Goal: Check status: Check status

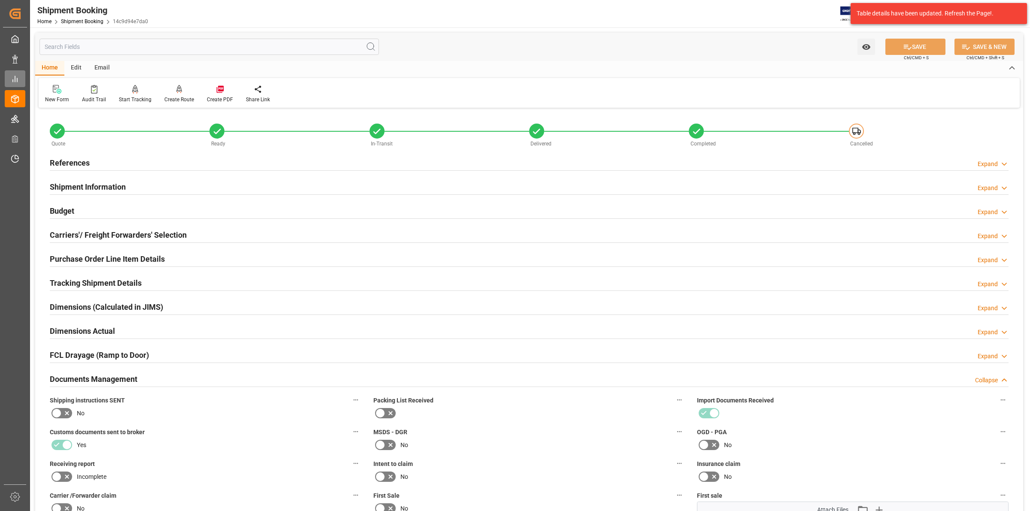
scroll to position [322, 0]
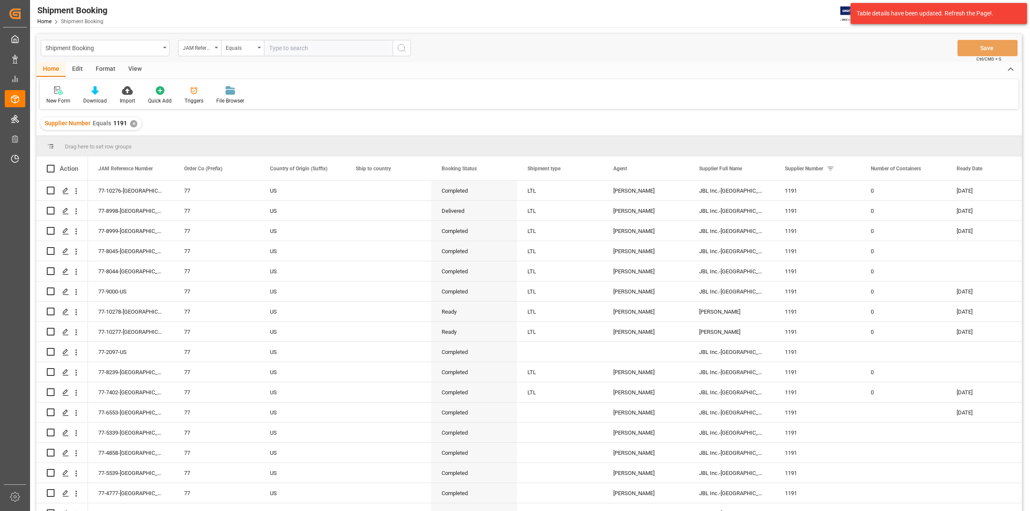
click at [270, 47] on input "text" at bounding box center [328, 48] width 129 height 16
click at [273, 48] on input "text" at bounding box center [328, 48] width 129 height 16
click at [286, 51] on input "77-" at bounding box center [328, 48] width 129 height 16
click at [315, 44] on input "77-10062" at bounding box center [328, 48] width 129 height 16
type input "77-10062 -US"
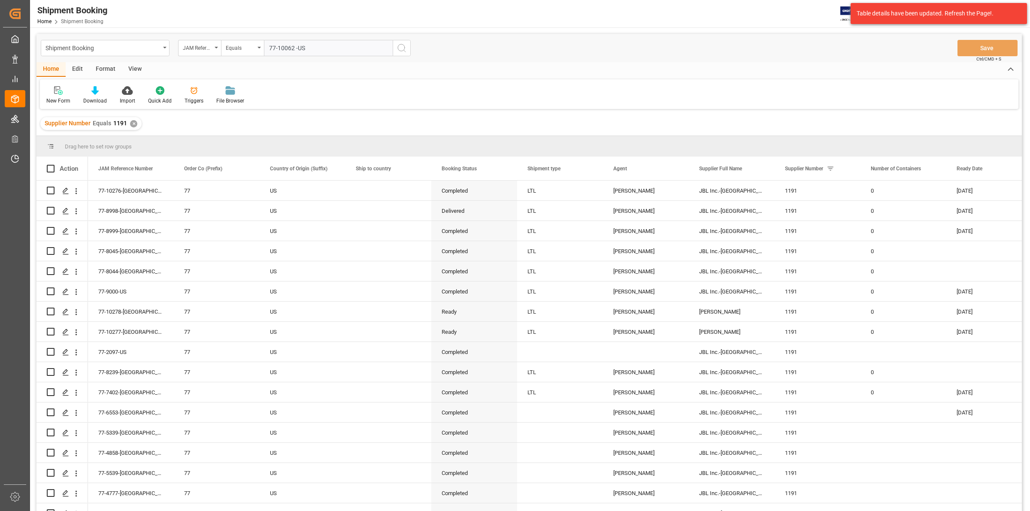
click at [399, 48] on icon "search button" at bounding box center [402, 48] width 10 height 10
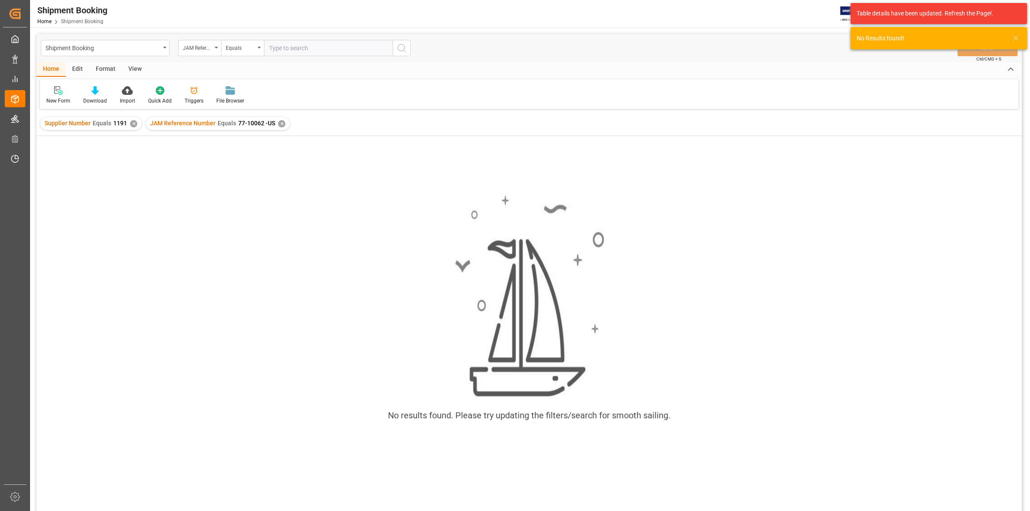
click at [129, 121] on div "Supplier Number Equals 1191 ✕" at bounding box center [90, 123] width 101 height 13
click at [131, 122] on div "✕" at bounding box center [133, 123] width 7 height 7
click at [399, 46] on icon "search button" at bounding box center [402, 48] width 10 height 10
click at [284, 123] on div "✕" at bounding box center [287, 123] width 7 height 7
click at [239, 192] on div "No results found. Please try updating the filters/search for smooth sailing." at bounding box center [528, 312] width 985 height 250
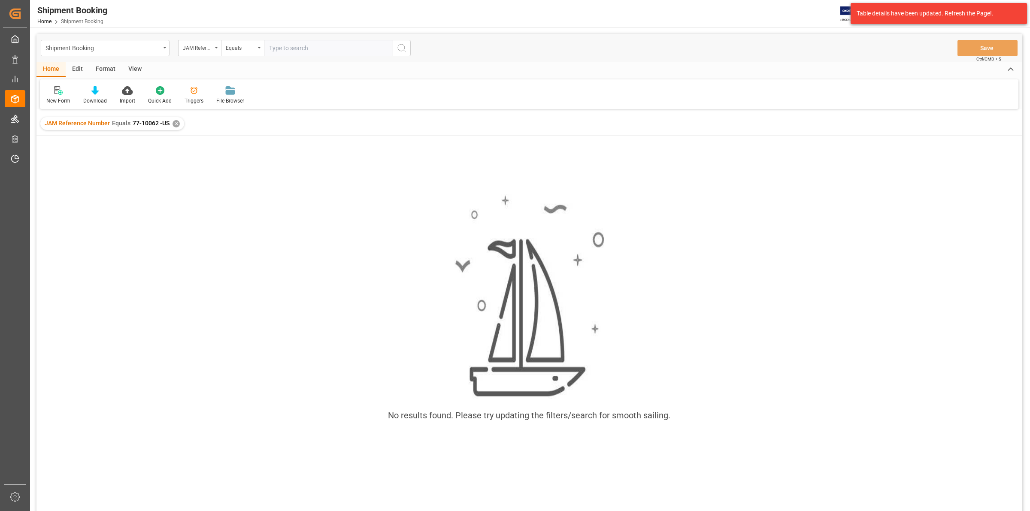
click at [274, 50] on input "text" at bounding box center [328, 48] width 129 height 16
type input "77-9945-[GEOGRAPHIC_DATA]"
click at [176, 123] on div "✕" at bounding box center [176, 123] width 7 height 7
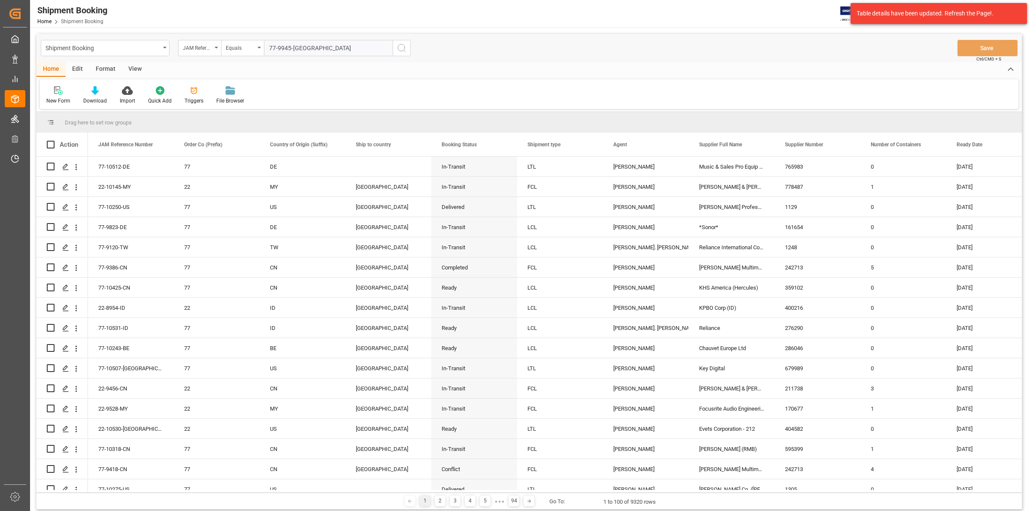
click at [403, 44] on icon "search button" at bounding box center [402, 48] width 10 height 10
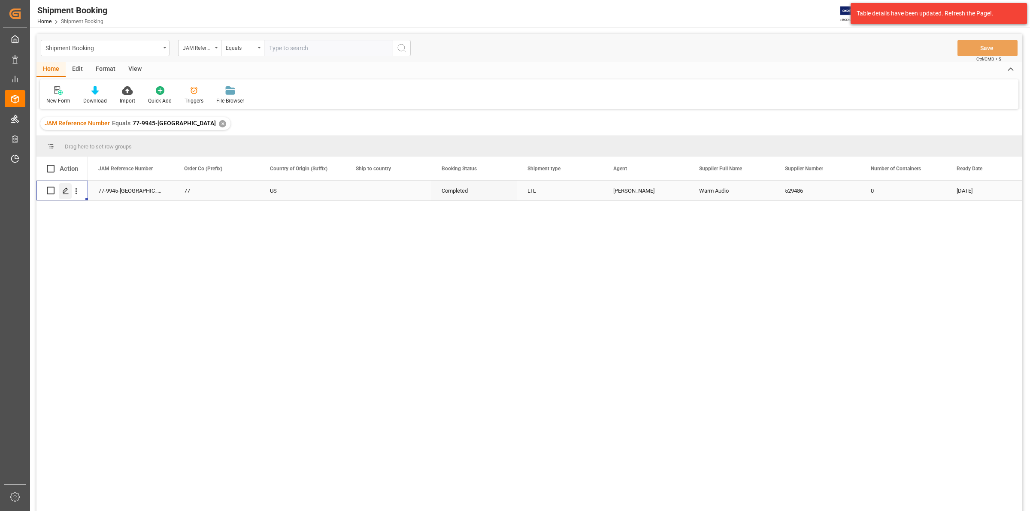
click at [65, 191] on icon "Press SPACE to select this row." at bounding box center [65, 191] width 7 height 7
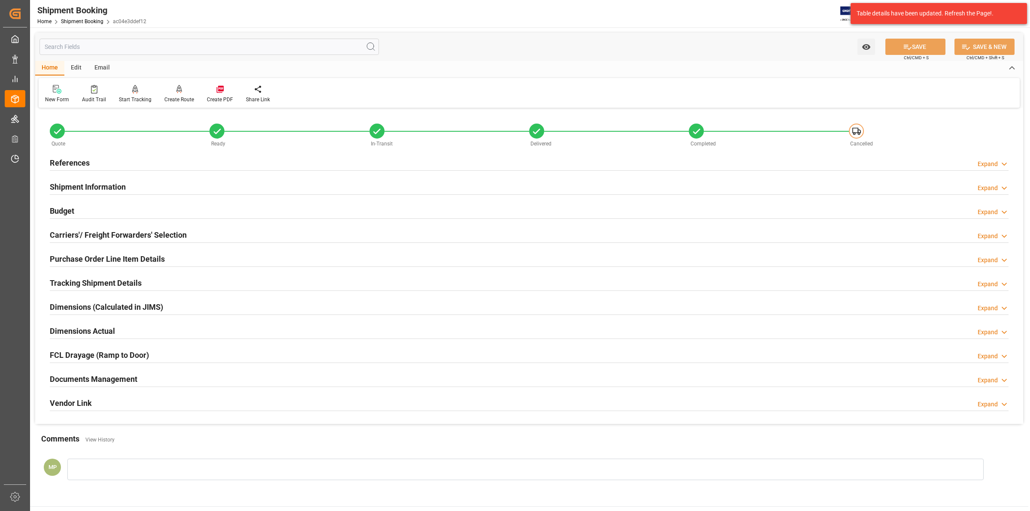
click at [132, 376] on h2 "Documents Management" at bounding box center [94, 379] width 88 height 12
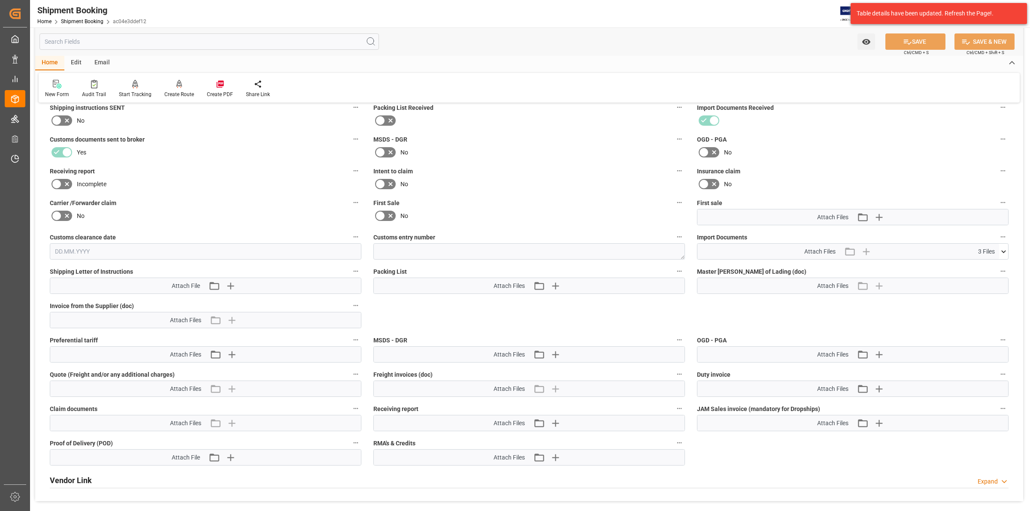
scroll to position [375, 0]
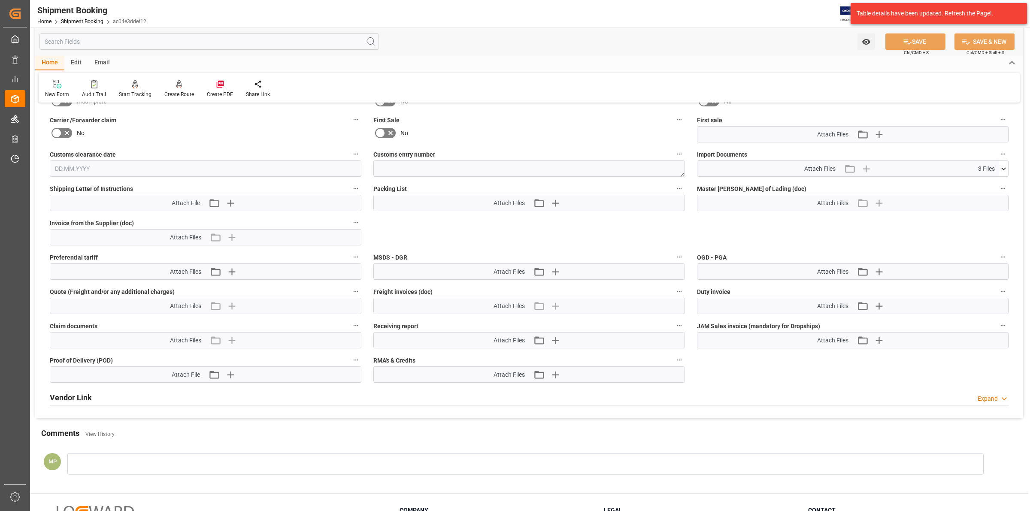
click at [1000, 166] on icon at bounding box center [1003, 168] width 9 height 9
click at [983, 201] on icon at bounding box center [980, 202] width 9 height 9
click at [985, 180] on icon at bounding box center [980, 184] width 9 height 9
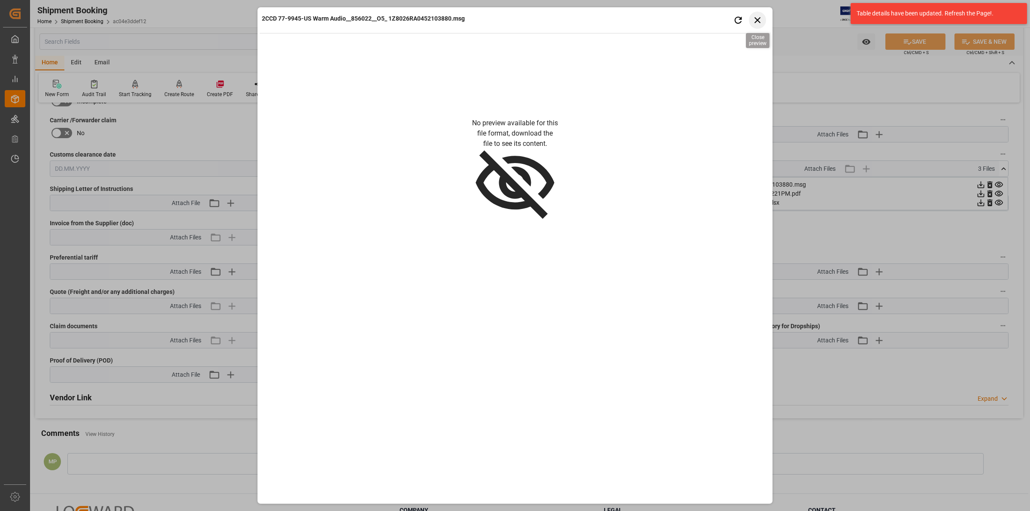
click at [760, 21] on icon "button" at bounding box center [757, 20] width 11 height 11
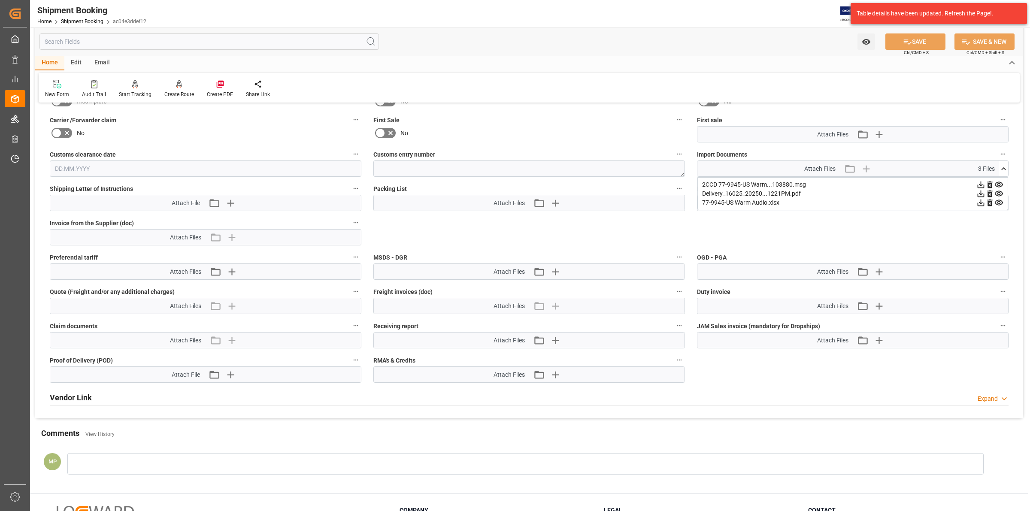
click at [982, 184] on icon at bounding box center [980, 184] width 9 height 9
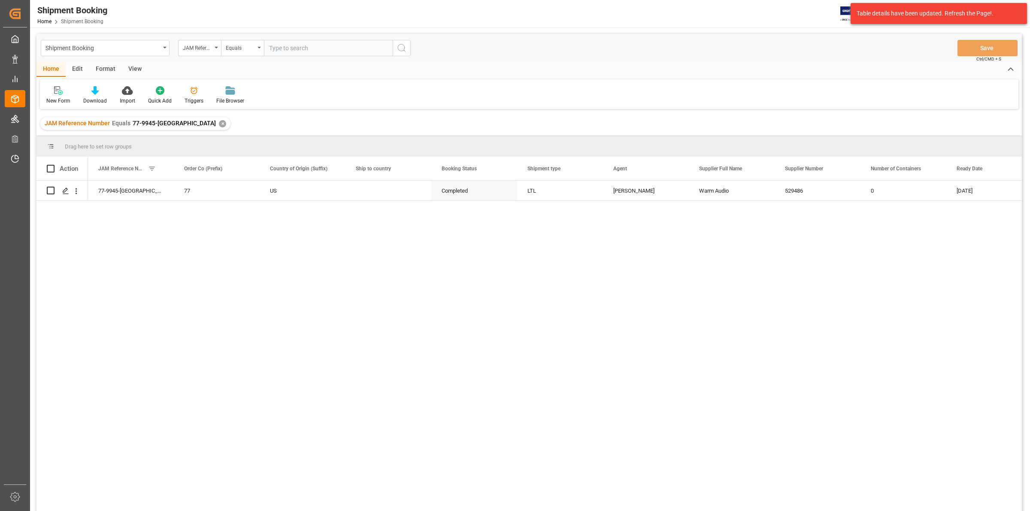
click at [269, 47] on input "text" at bounding box center [328, 48] width 129 height 16
type input "77-9832-[GEOGRAPHIC_DATA]"
click at [399, 44] on icon "search button" at bounding box center [402, 48] width 10 height 10
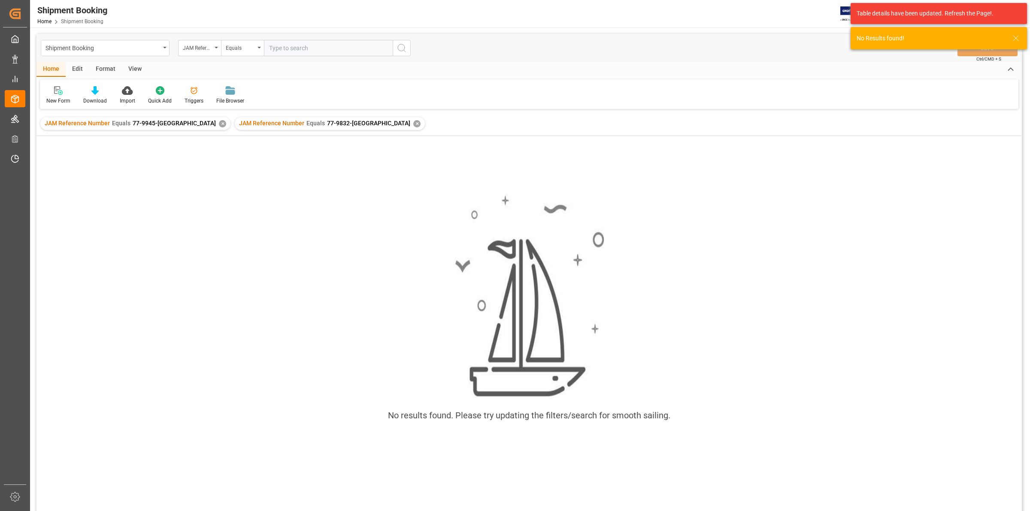
click at [219, 122] on div "✕" at bounding box center [222, 123] width 7 height 7
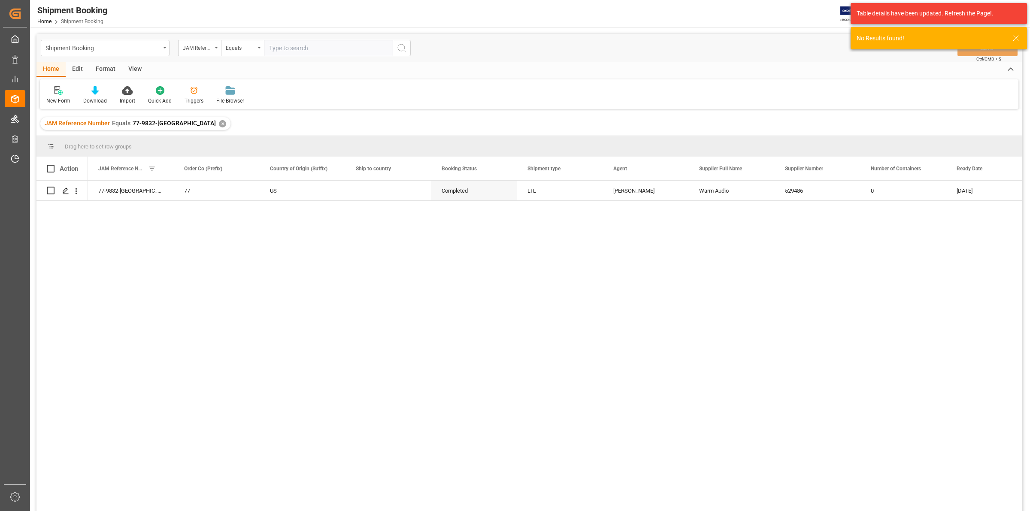
click at [136, 239] on div "77-9832-US 77 US Completed LTL [PERSON_NAME] Audio 529486 0 [DATE]" at bounding box center [555, 349] width 934 height 336
click at [64, 189] on icon "Press SPACE to select this row." at bounding box center [65, 191] width 7 height 7
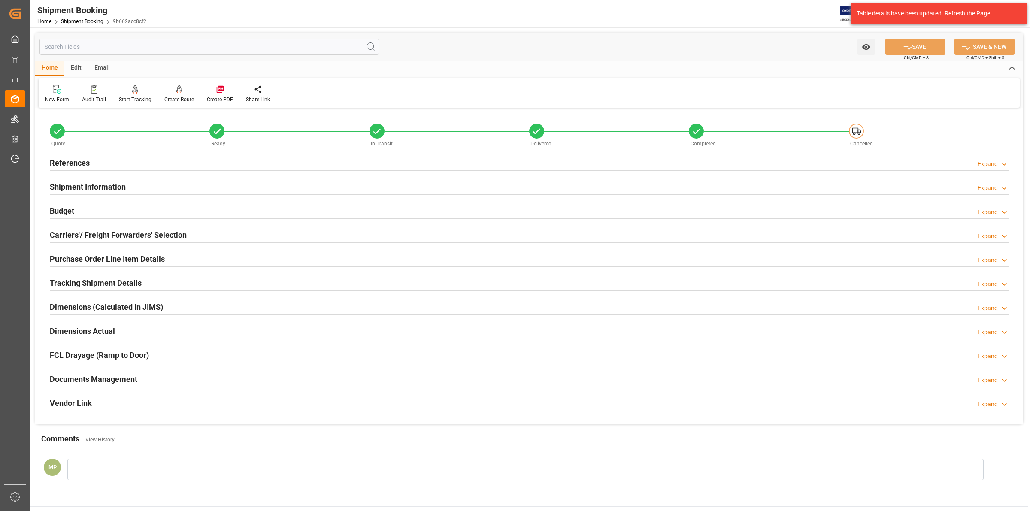
click at [91, 375] on h2 "Documents Management" at bounding box center [94, 379] width 88 height 12
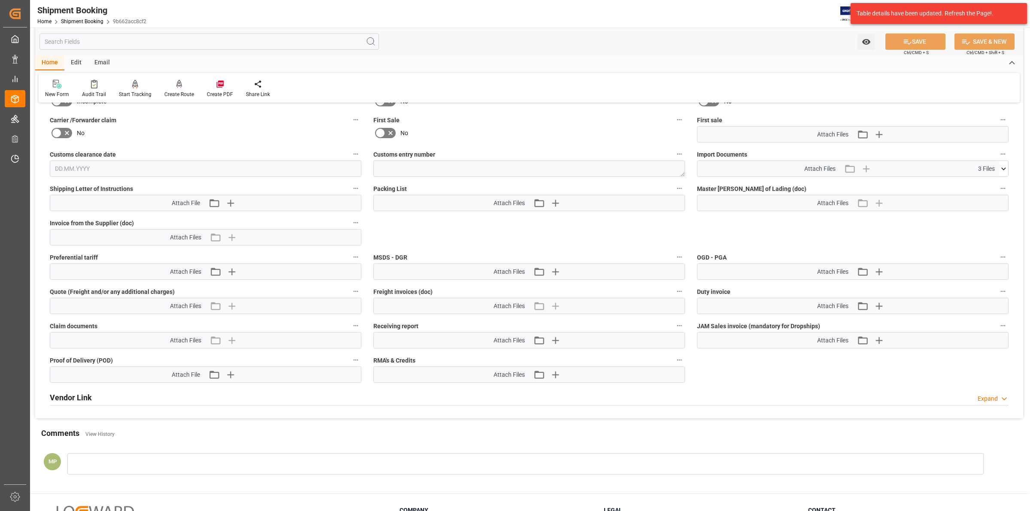
scroll to position [322, 0]
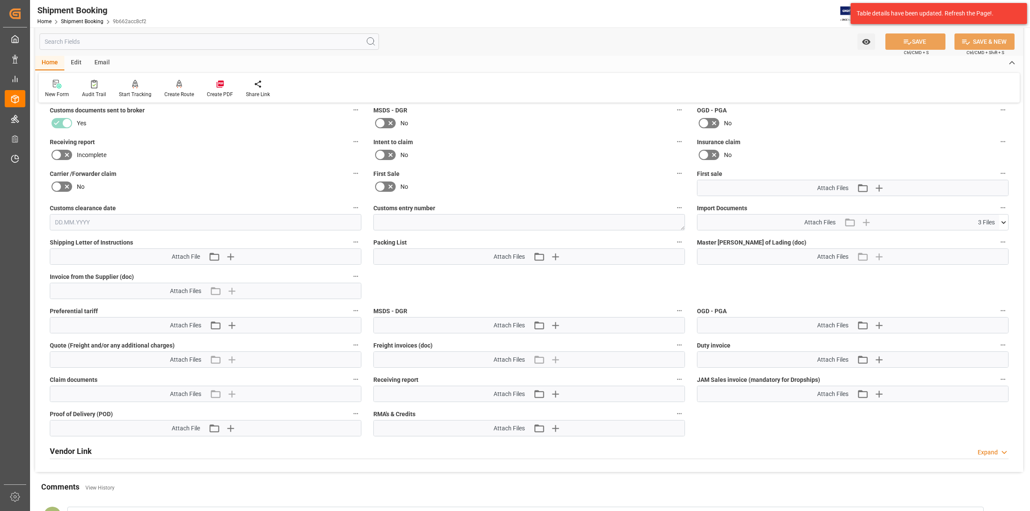
click at [1002, 221] on icon at bounding box center [1003, 222] width 5 height 3
click at [980, 235] on icon at bounding box center [980, 238] width 9 height 9
click at [981, 254] on icon at bounding box center [980, 256] width 9 height 9
click at [983, 256] on icon at bounding box center [980, 256] width 9 height 9
click at [981, 247] on icon at bounding box center [981, 247] width 7 height 7
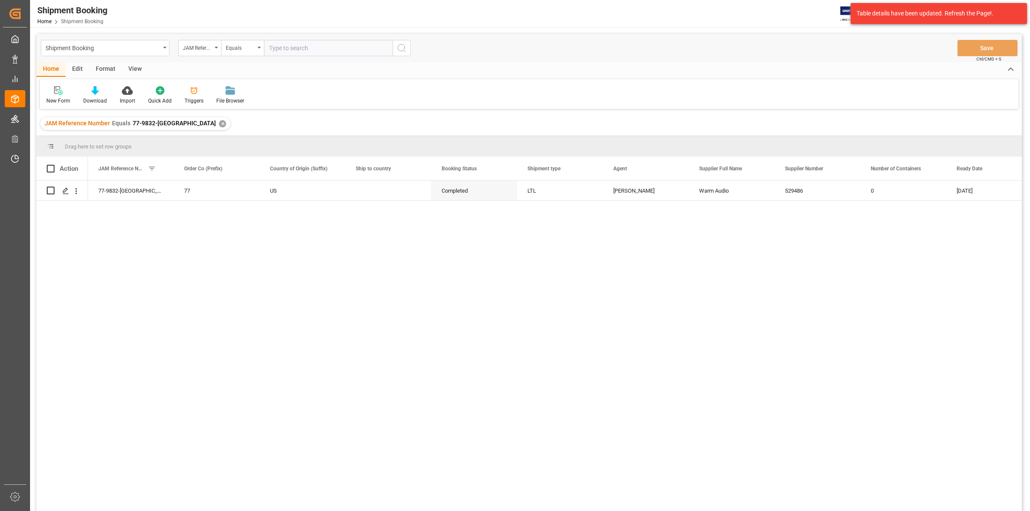
click at [219, 124] on div "✕" at bounding box center [222, 123] width 7 height 7
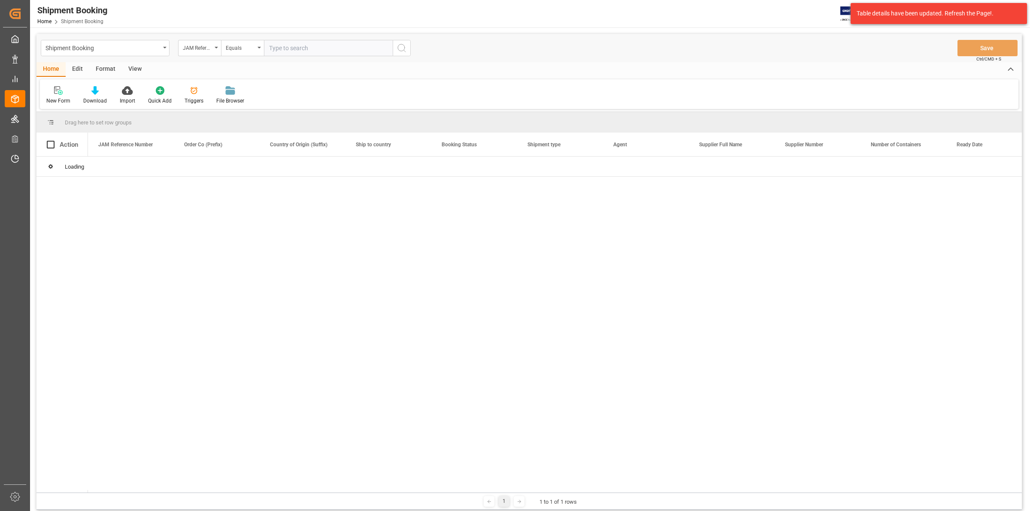
click at [280, 47] on input "text" at bounding box center [328, 48] width 129 height 16
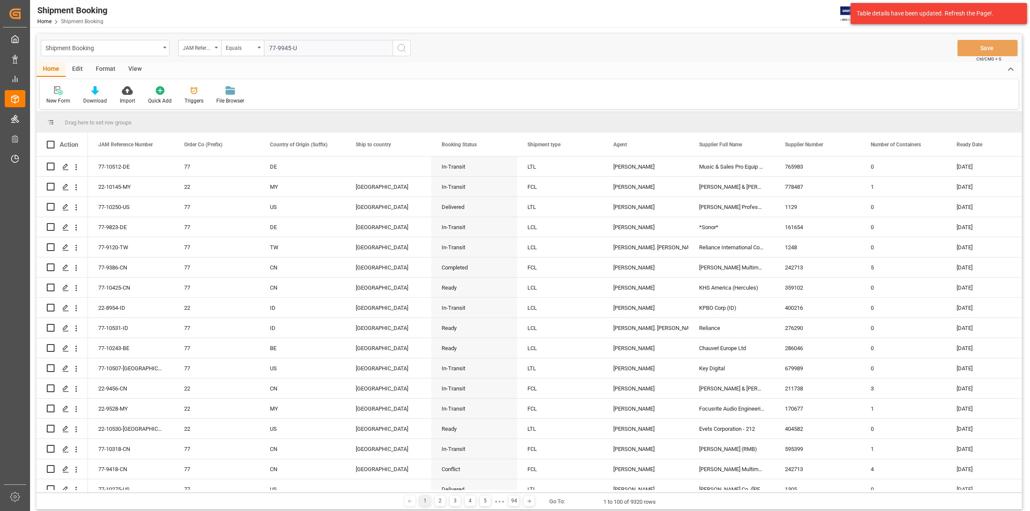
type input "77-9945-[GEOGRAPHIC_DATA]"
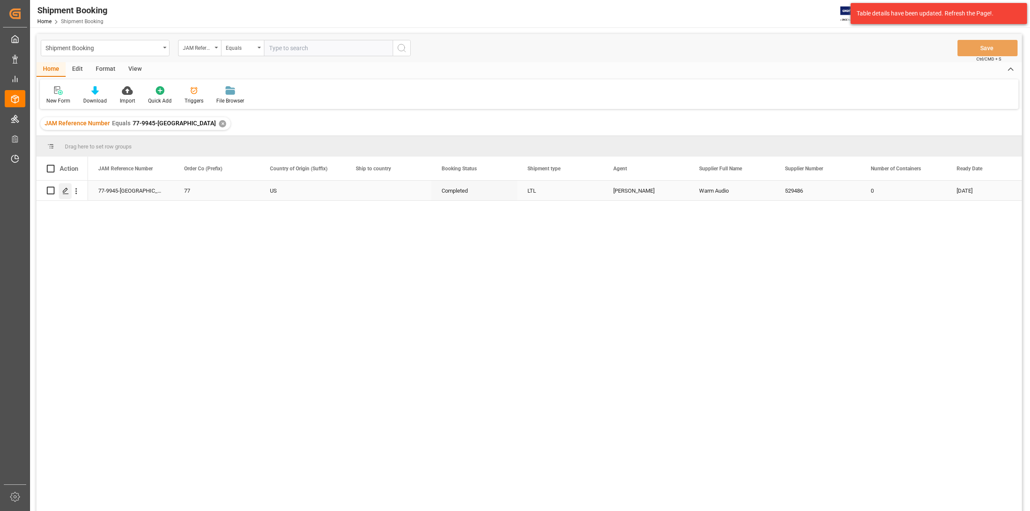
click at [64, 190] on polygon "Press SPACE to select this row." at bounding box center [65, 190] width 4 height 4
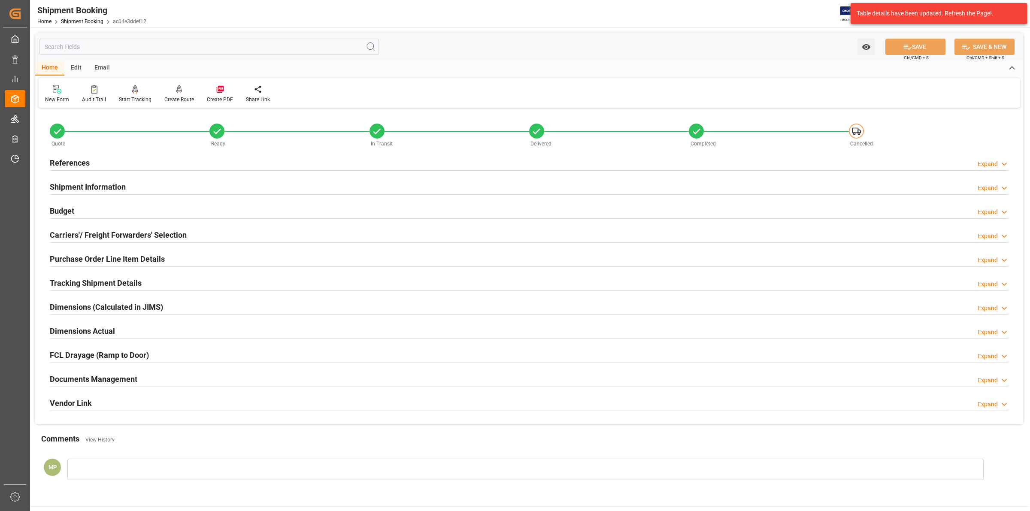
drag, startPoint x: 146, startPoint y: 372, endPoint x: 336, endPoint y: 350, distance: 190.9
click at [156, 372] on div "Documents Management Expand" at bounding box center [529, 378] width 959 height 16
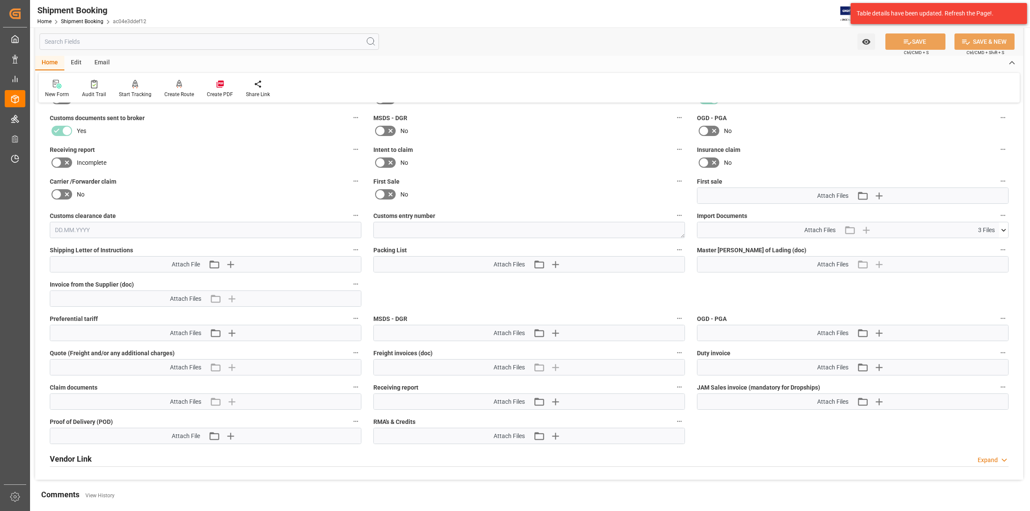
scroll to position [322, 0]
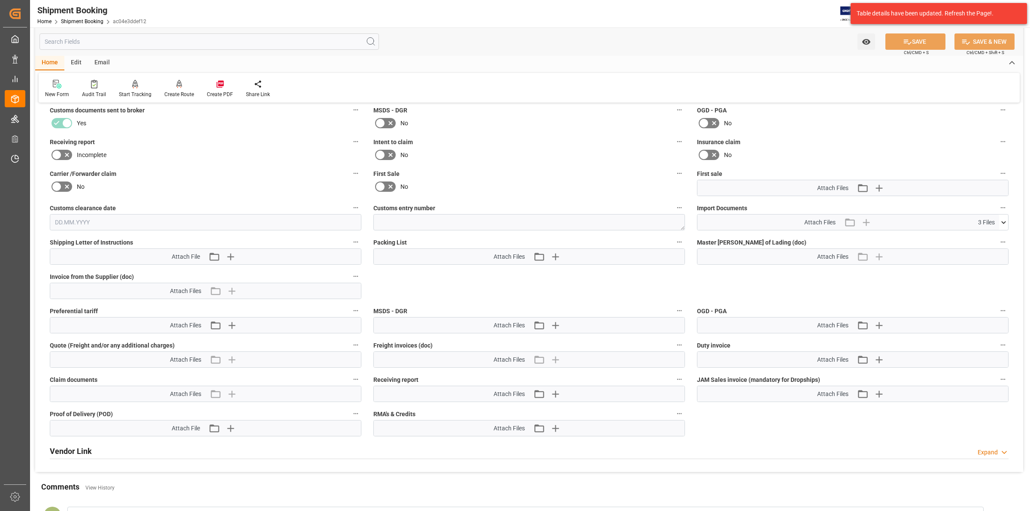
drag, startPoint x: 999, startPoint y: 218, endPoint x: 990, endPoint y: 226, distance: 12.5
click at [999, 219] on icon at bounding box center [1003, 222] width 9 height 9
click at [979, 253] on icon at bounding box center [980, 256] width 9 height 9
click at [980, 254] on icon at bounding box center [980, 256] width 9 height 9
click at [979, 245] on icon at bounding box center [980, 247] width 9 height 9
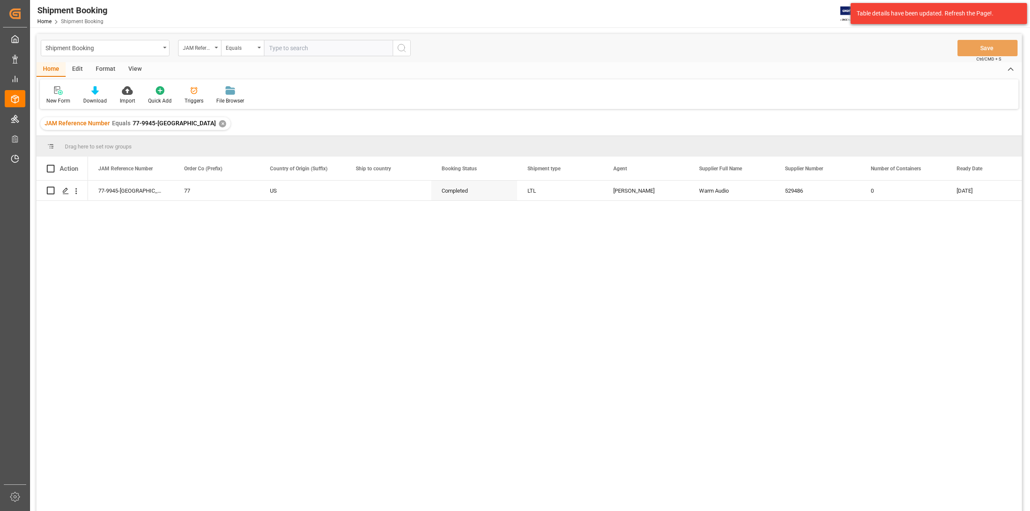
click at [339, 336] on div "77-9945-US 77 US Completed LTL [PERSON_NAME] Audio 529486 0 [DATE]" at bounding box center [555, 349] width 934 height 336
drag, startPoint x: 329, startPoint y: 333, endPoint x: 318, endPoint y: 320, distance: 17.0
click at [324, 327] on div "77-9945-US 77 US Completed LTL [PERSON_NAME] Audio 529486 0 [DATE]" at bounding box center [555, 349] width 934 height 336
drag, startPoint x: 170, startPoint y: 124, endPoint x: 175, endPoint y: 122, distance: 5.2
click at [219, 124] on div "✕" at bounding box center [222, 123] width 7 height 7
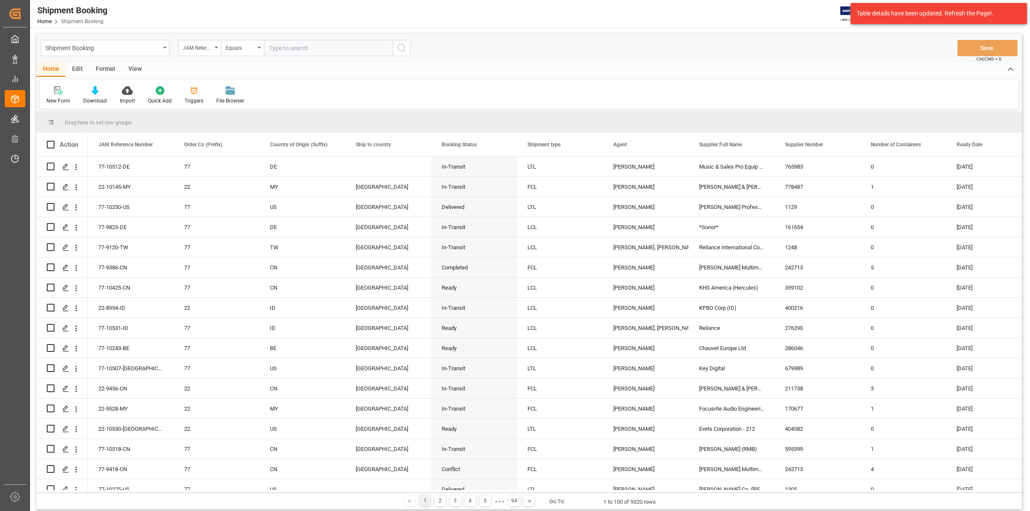
click at [275, 46] on input "text" at bounding box center [328, 48] width 129 height 16
type input "77-10422-[GEOGRAPHIC_DATA]"
click at [401, 48] on icon "search button" at bounding box center [402, 48] width 10 height 10
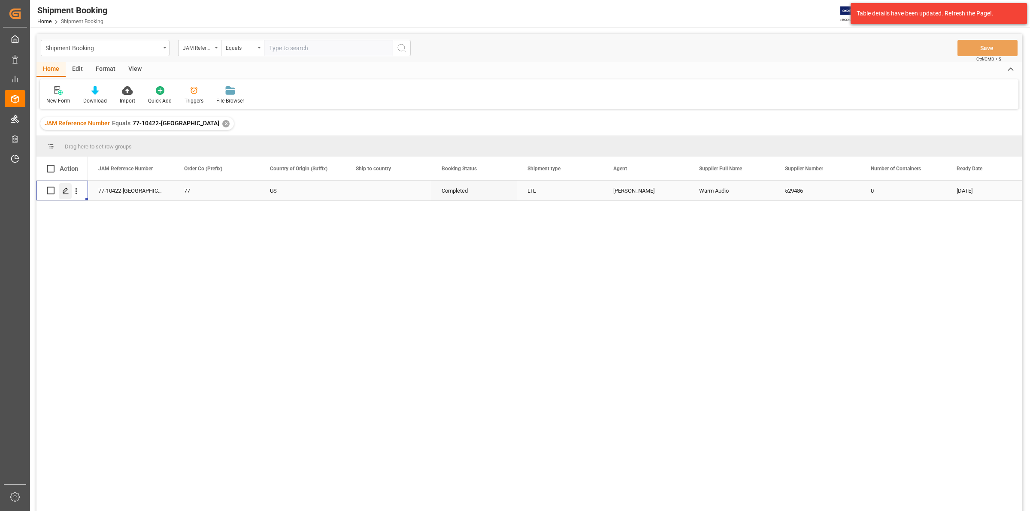
click at [65, 189] on icon "Press SPACE to select this row." at bounding box center [65, 191] width 7 height 7
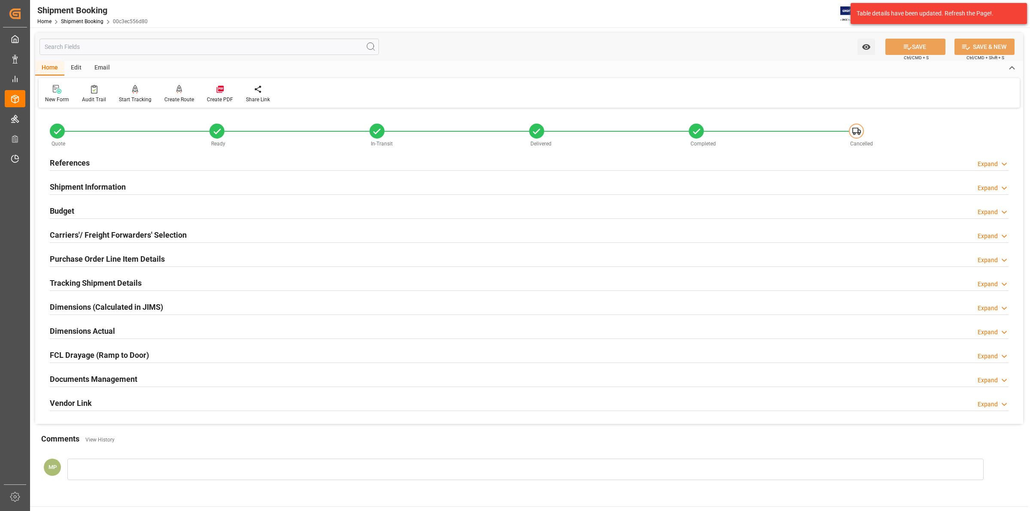
click at [981, 380] on div "Expand" at bounding box center [988, 380] width 20 height 9
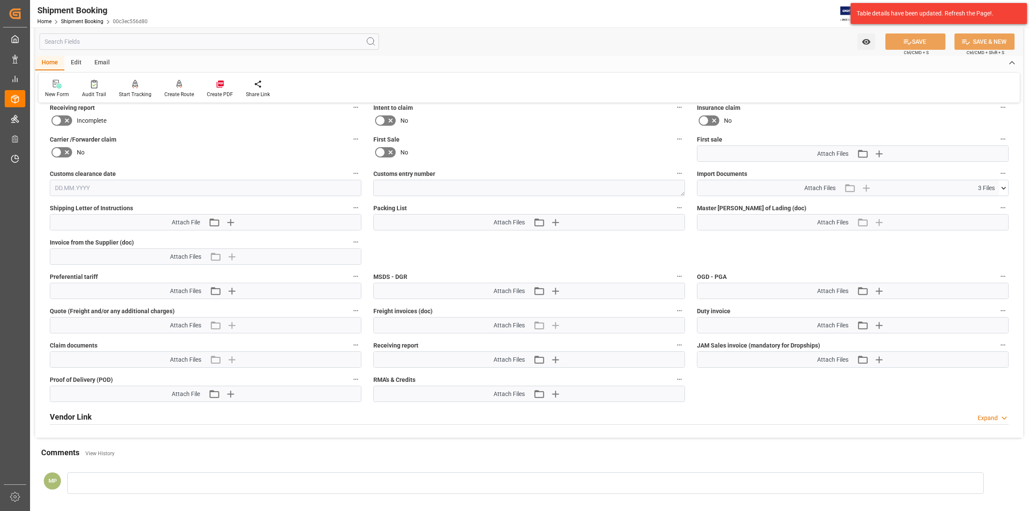
scroll to position [375, 0]
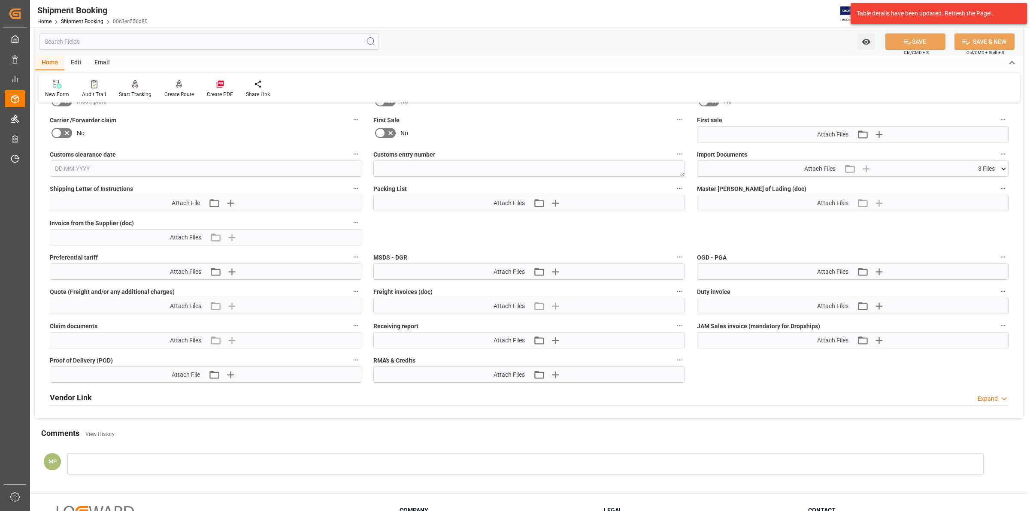
click at [1001, 164] on icon at bounding box center [1003, 168] width 9 height 9
click at [985, 198] on icon at bounding box center [980, 202] width 9 height 9
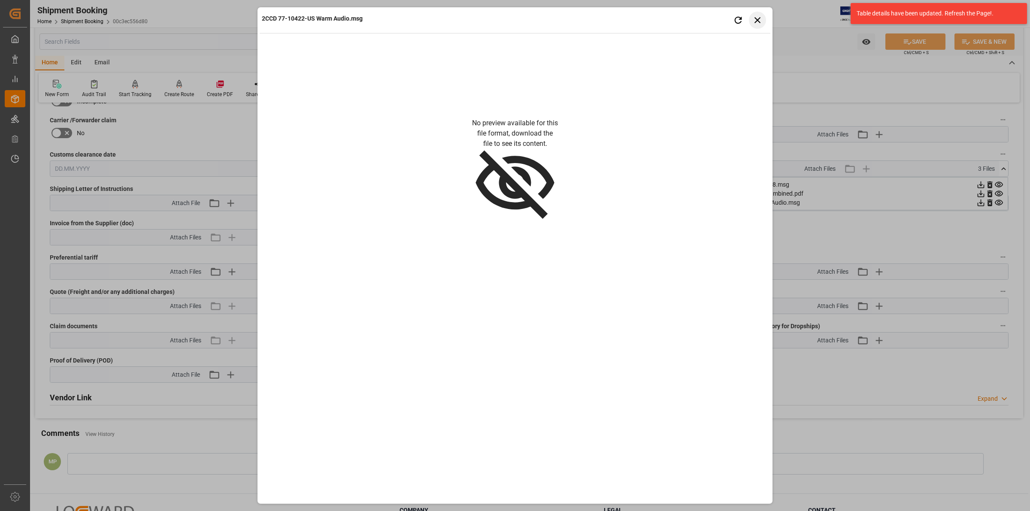
drag, startPoint x: 758, startPoint y: 15, endPoint x: 769, endPoint y: 25, distance: 14.0
click at [759, 18] on icon "button" at bounding box center [757, 20] width 11 height 11
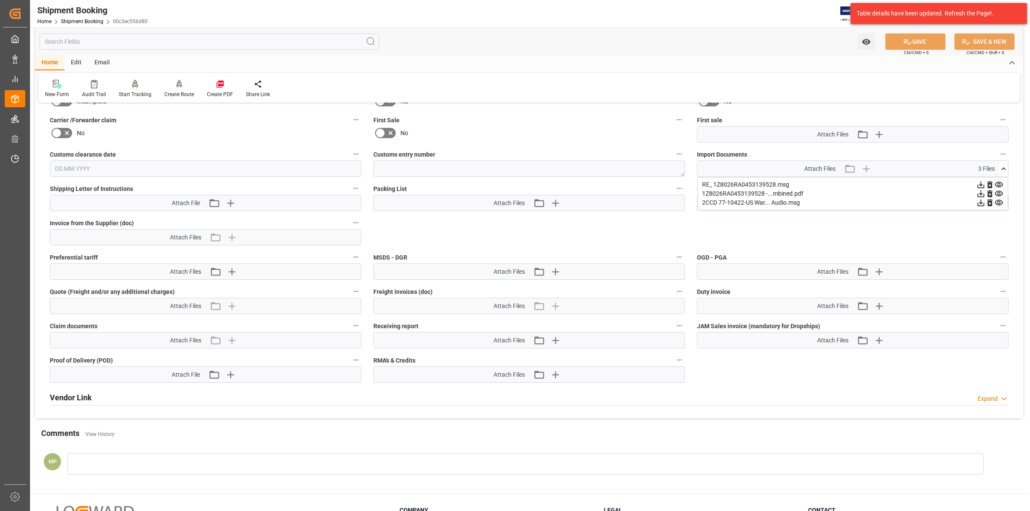
click at [981, 201] on icon at bounding box center [980, 202] width 9 height 9
click at [571, 439] on div "Comments View History" at bounding box center [529, 434] width 976 height 15
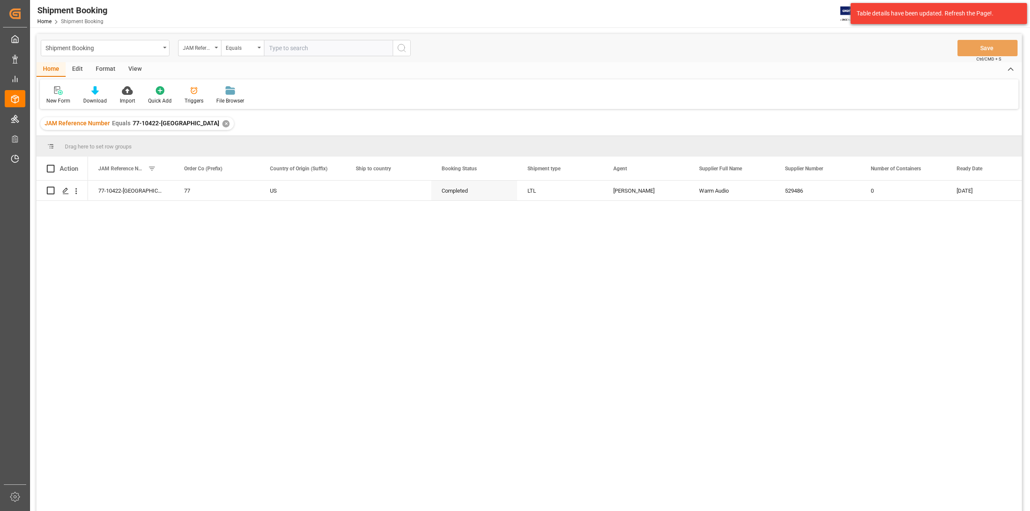
click at [222, 124] on div "✕" at bounding box center [225, 123] width 7 height 7
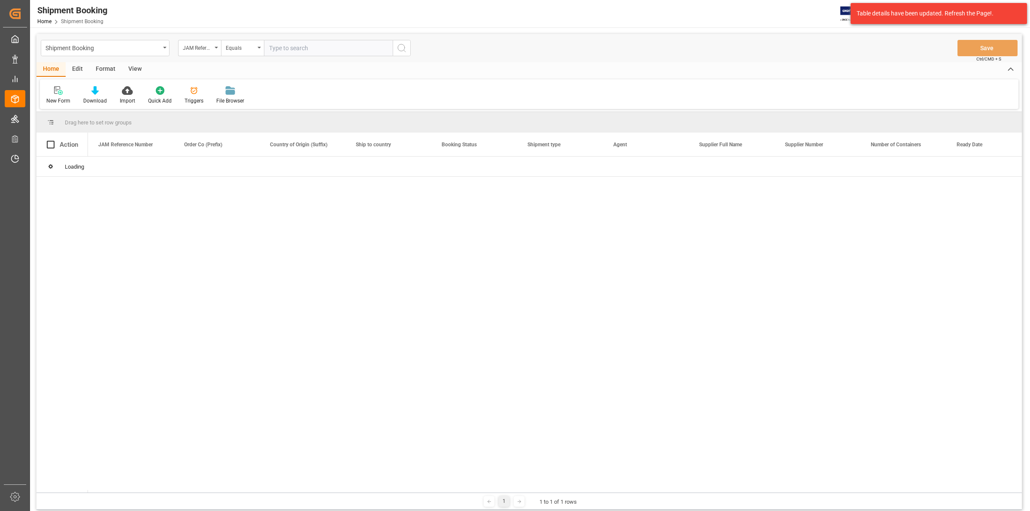
click at [280, 47] on input "text" at bounding box center [328, 48] width 129 height 16
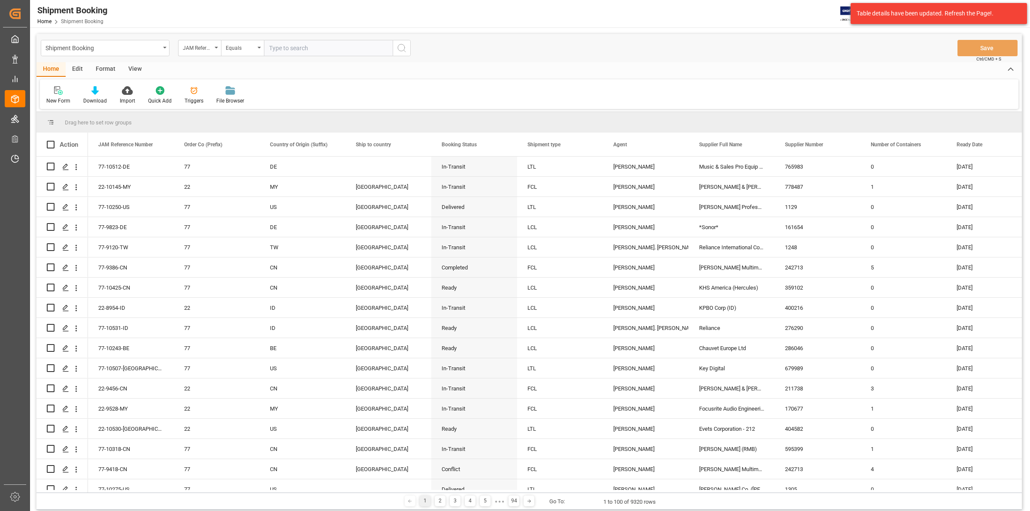
click at [279, 51] on input "text" at bounding box center [328, 48] width 129 height 16
paste input "77-10188-US"
type input "77-10188-US"
click at [402, 46] on icon "search button" at bounding box center [402, 48] width 10 height 10
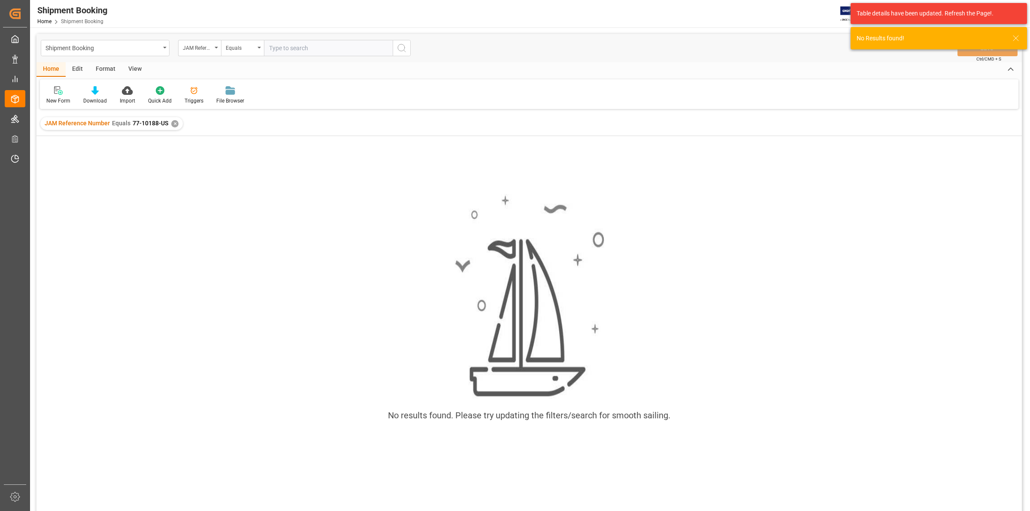
drag, startPoint x: 217, startPoint y: 257, endPoint x: 197, endPoint y: 170, distance: 88.9
click at [217, 250] on div "No results found. Please try updating the filters/search for smooth sailing." at bounding box center [528, 312] width 985 height 250
click at [174, 124] on div "✕" at bounding box center [174, 123] width 7 height 7
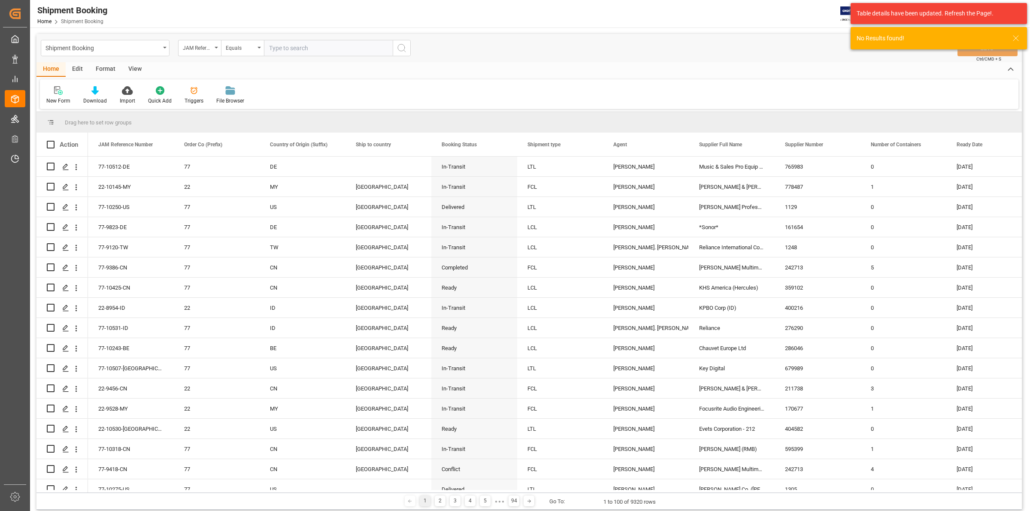
click at [269, 47] on input "text" at bounding box center [328, 48] width 129 height 16
type input "77-10188-US"
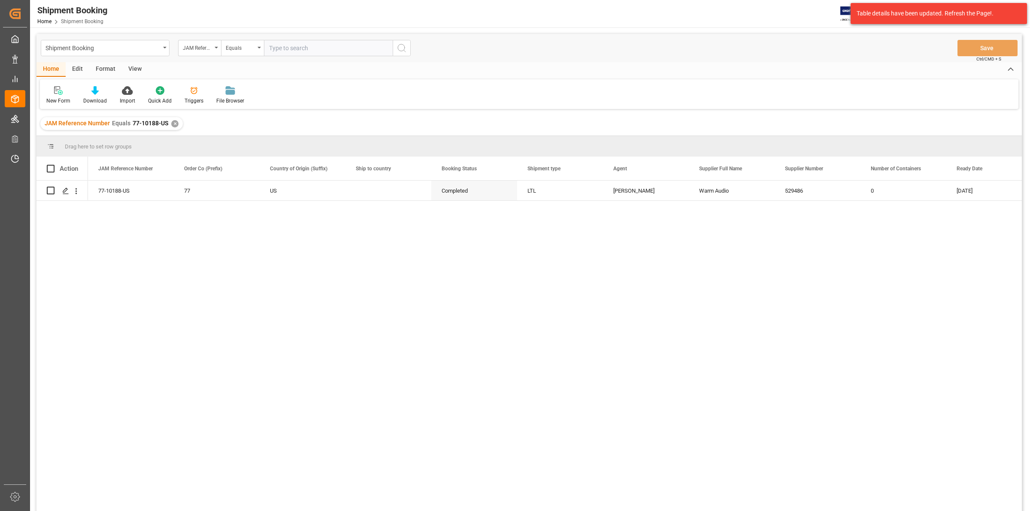
click at [196, 243] on div "77-10188-US 77 US Completed LTL [PERSON_NAME] Audio 529486 0 [DATE]" at bounding box center [555, 349] width 934 height 336
click at [61, 189] on div "Press SPACE to select this row." at bounding box center [65, 191] width 13 height 16
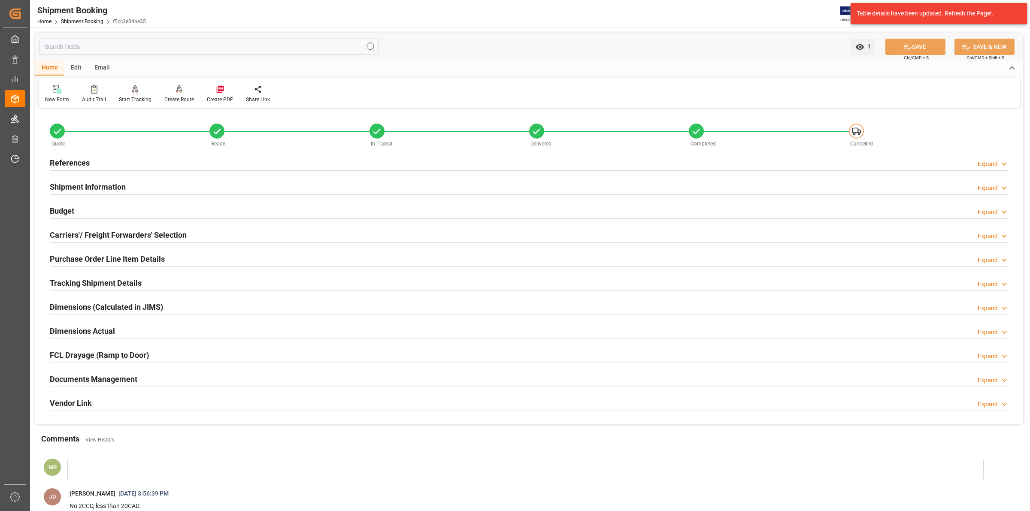
click at [134, 374] on h2 "Documents Management" at bounding box center [94, 379] width 88 height 12
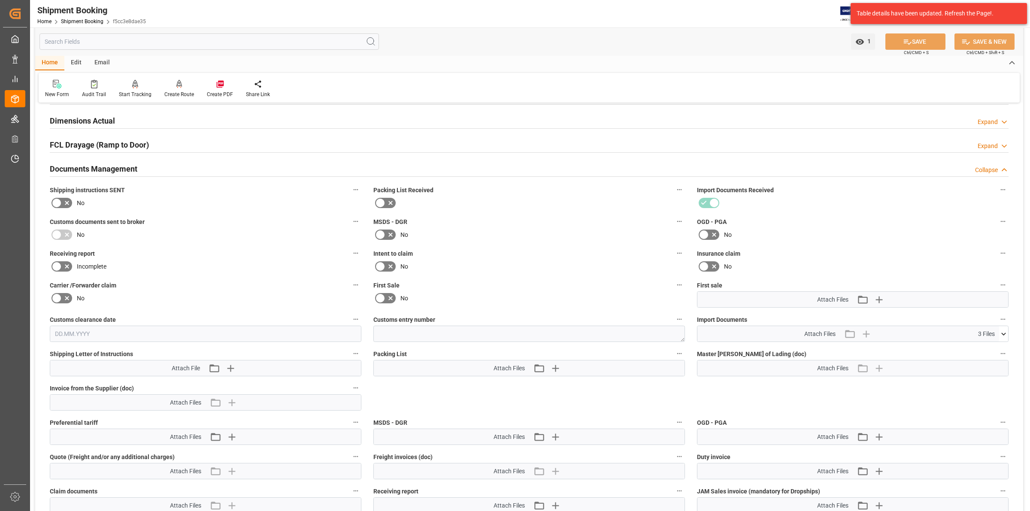
scroll to position [215, 0]
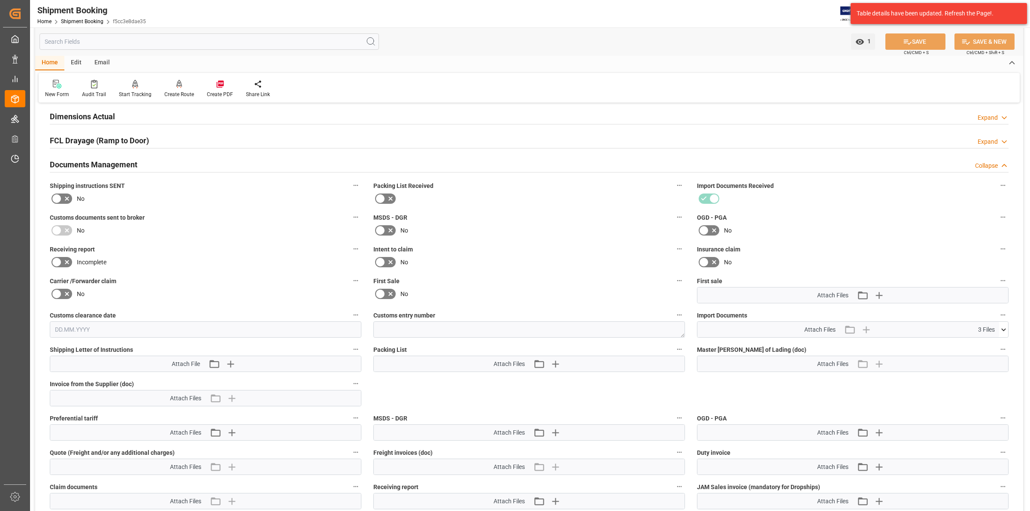
click at [999, 325] on icon at bounding box center [1003, 329] width 9 height 9
click at [981, 342] on icon at bounding box center [980, 345] width 9 height 9
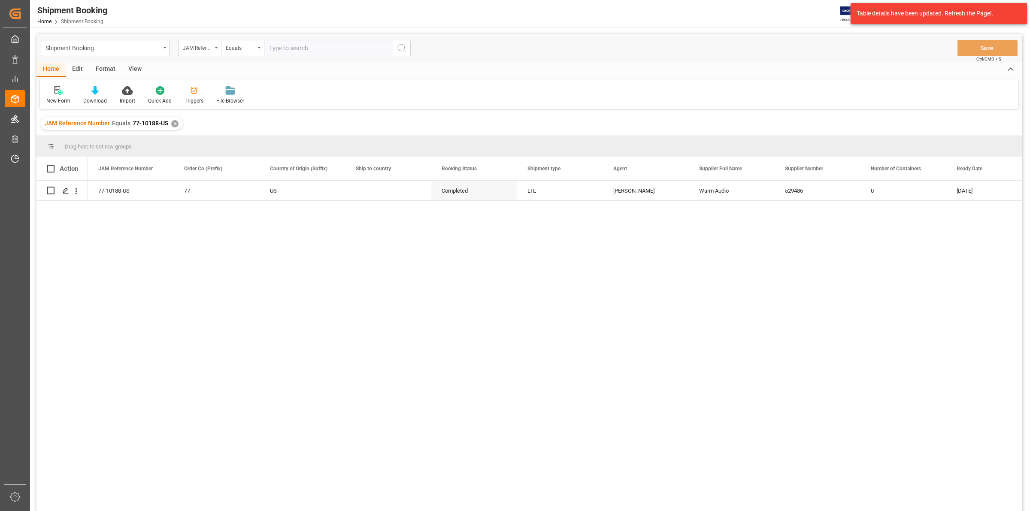
click at [290, 46] on input "text" at bounding box center [328, 48] width 129 height 16
click at [172, 122] on div "✕" at bounding box center [174, 123] width 7 height 7
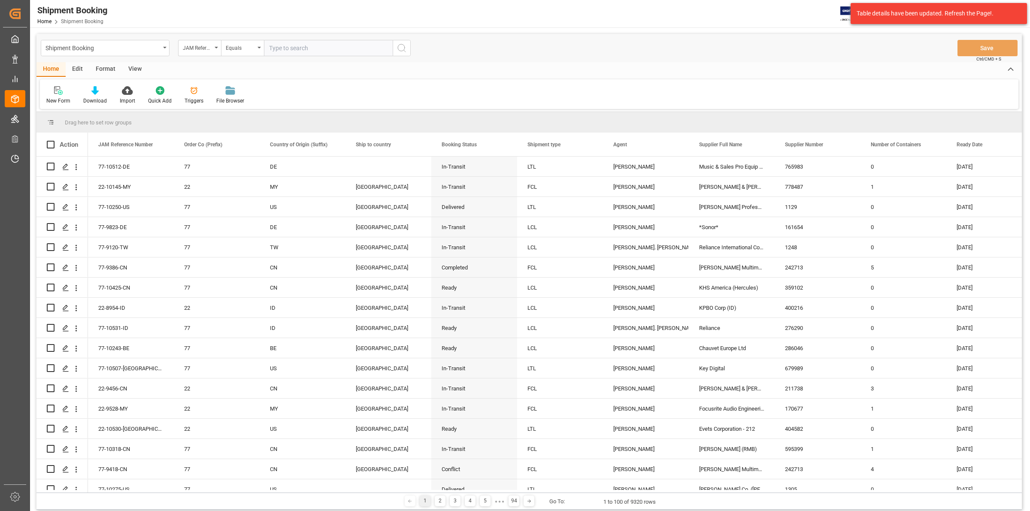
click at [277, 48] on input "text" at bounding box center [328, 48] width 129 height 16
type input "77-10062-US"
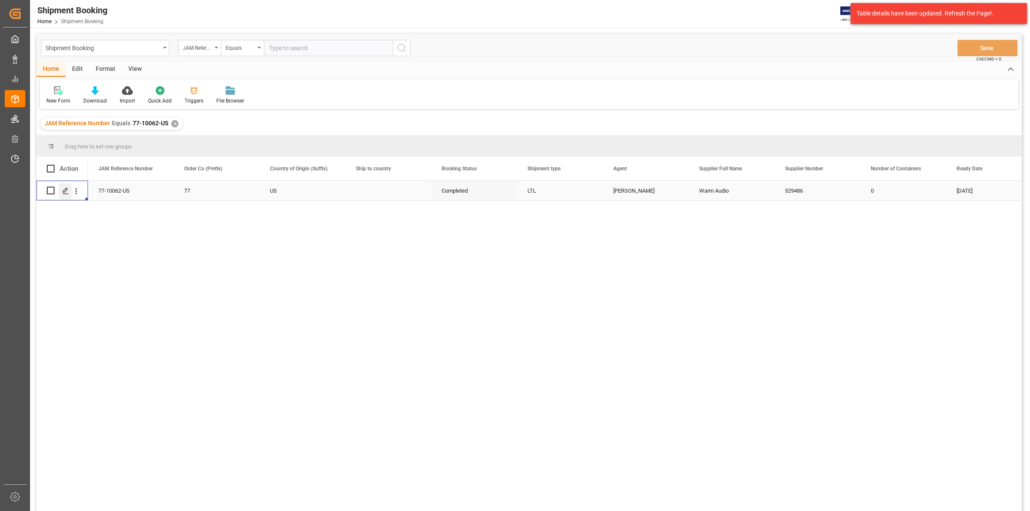
click at [64, 187] on div "Press SPACE to select this row." at bounding box center [65, 191] width 13 height 16
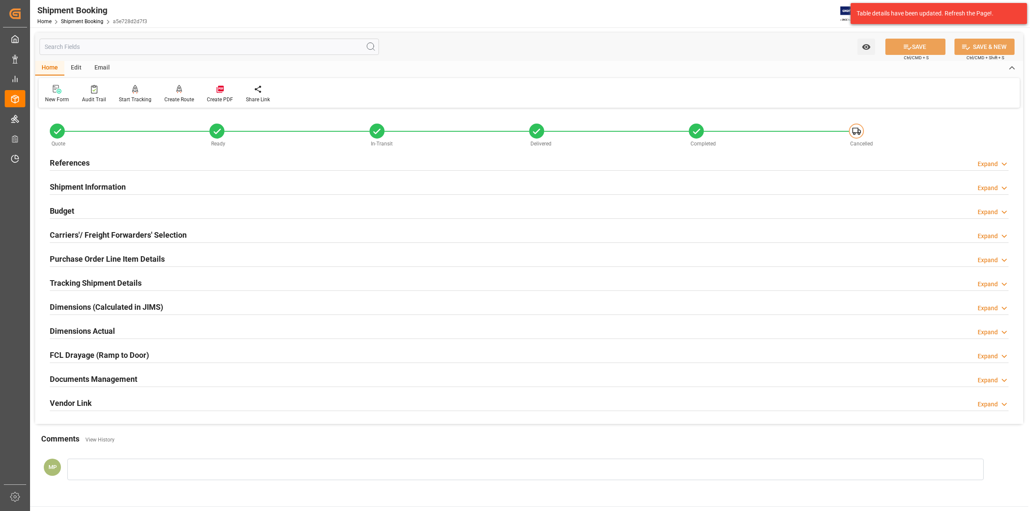
click at [999, 378] on div "Expand" at bounding box center [993, 380] width 31 height 9
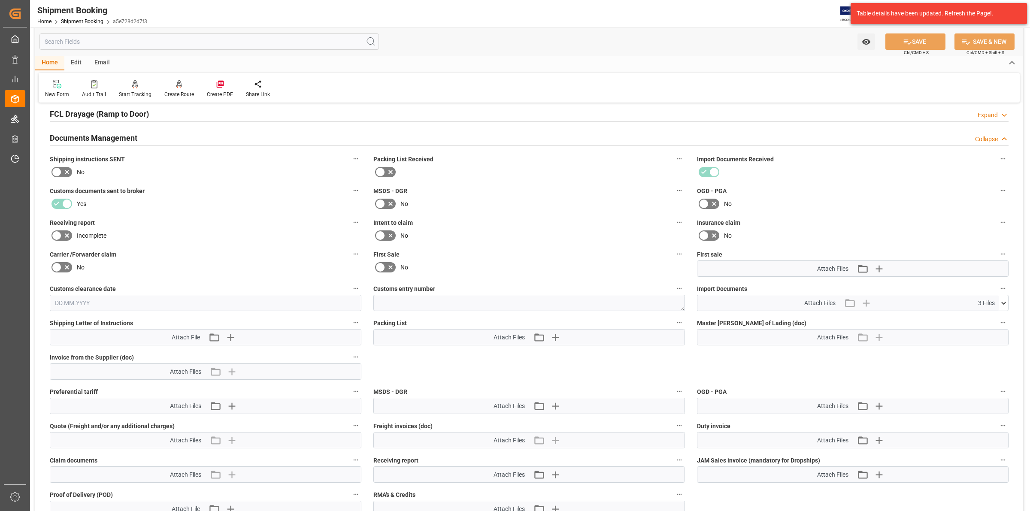
scroll to position [268, 0]
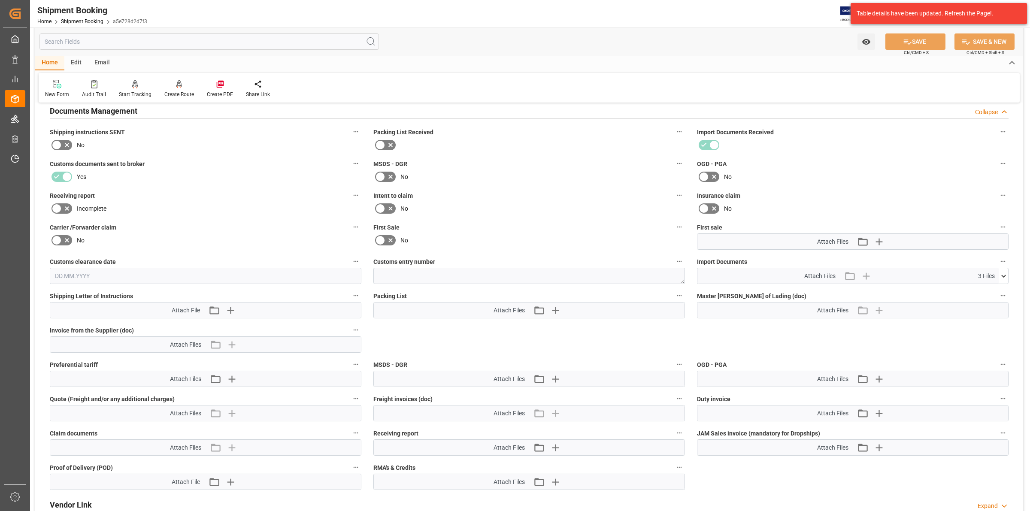
click at [1003, 273] on icon at bounding box center [1003, 276] width 9 height 9
click at [985, 297] on icon at bounding box center [980, 301] width 9 height 9
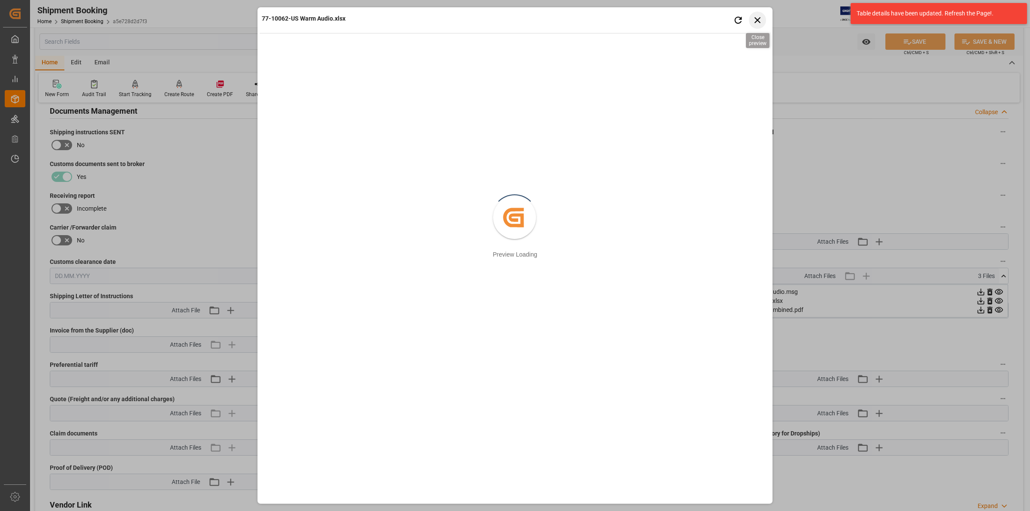
click at [760, 16] on icon "button" at bounding box center [757, 20] width 11 height 11
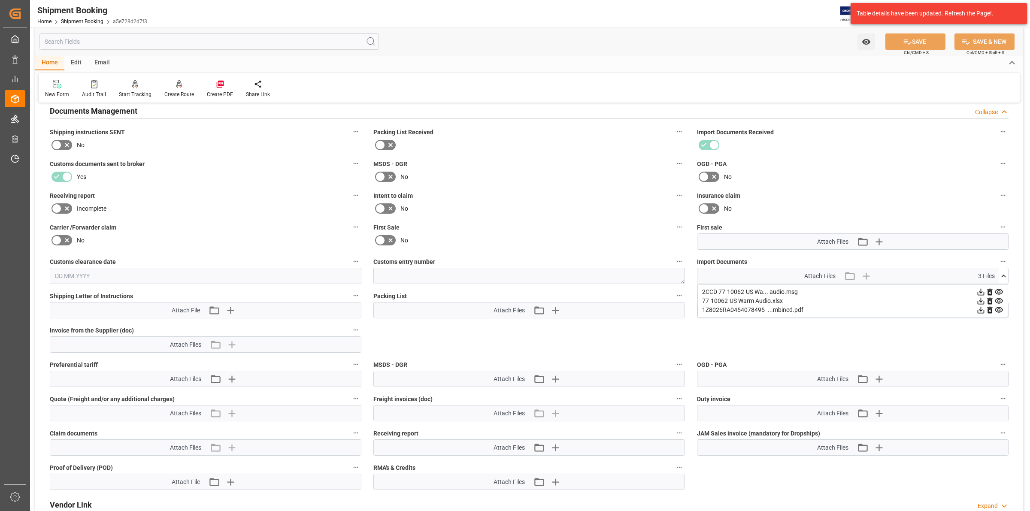
click at [981, 299] on icon at bounding box center [981, 301] width 7 height 7
click at [984, 308] on icon at bounding box center [981, 310] width 7 height 7
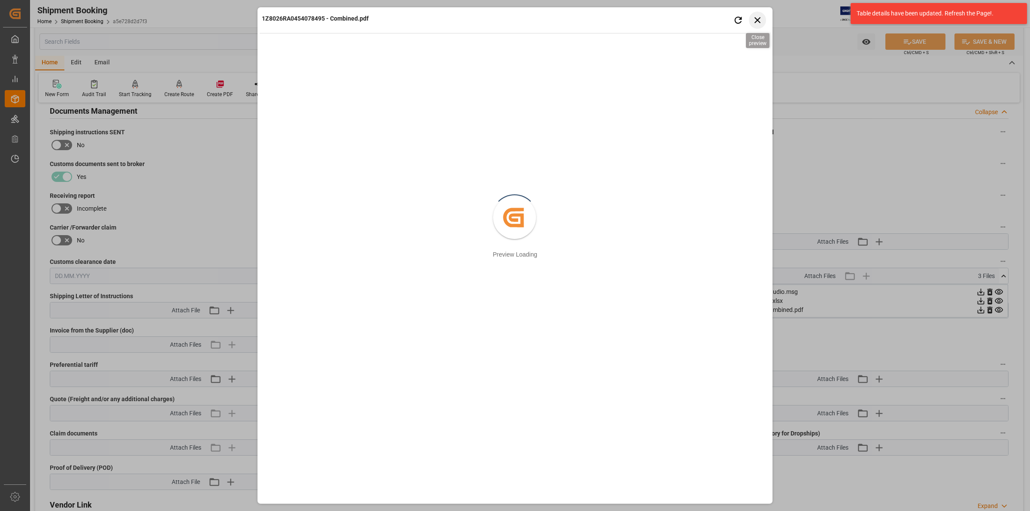
click at [760, 19] on icon "button" at bounding box center [757, 20] width 11 height 11
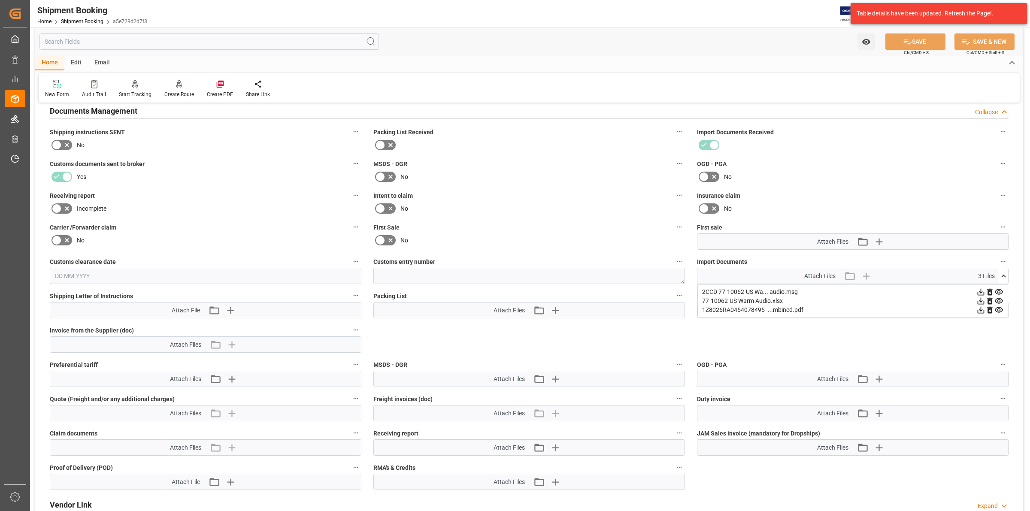
click at [984, 289] on icon at bounding box center [981, 292] width 7 height 7
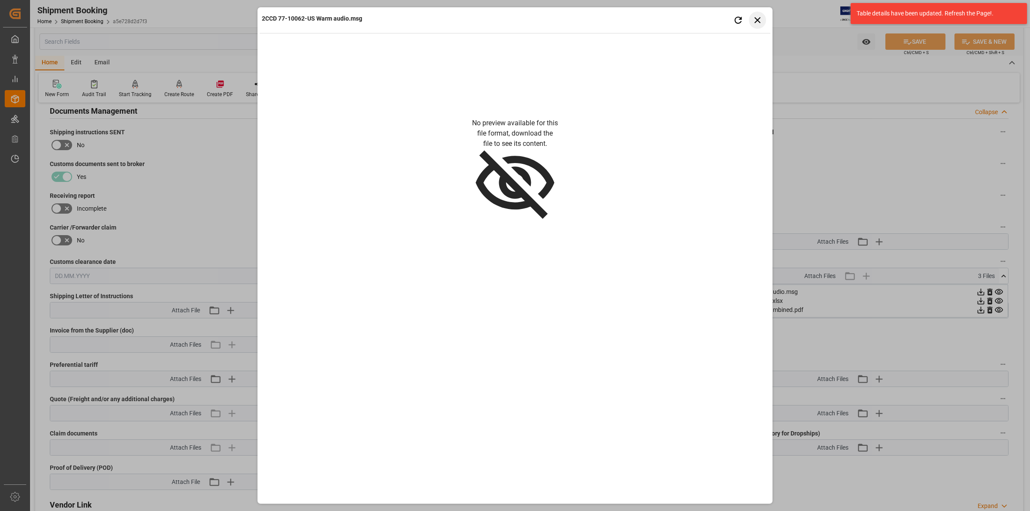
drag, startPoint x: 757, startPoint y: 19, endPoint x: 905, endPoint y: 211, distance: 242.5
click at [758, 19] on icon "button" at bounding box center [757, 20] width 6 height 6
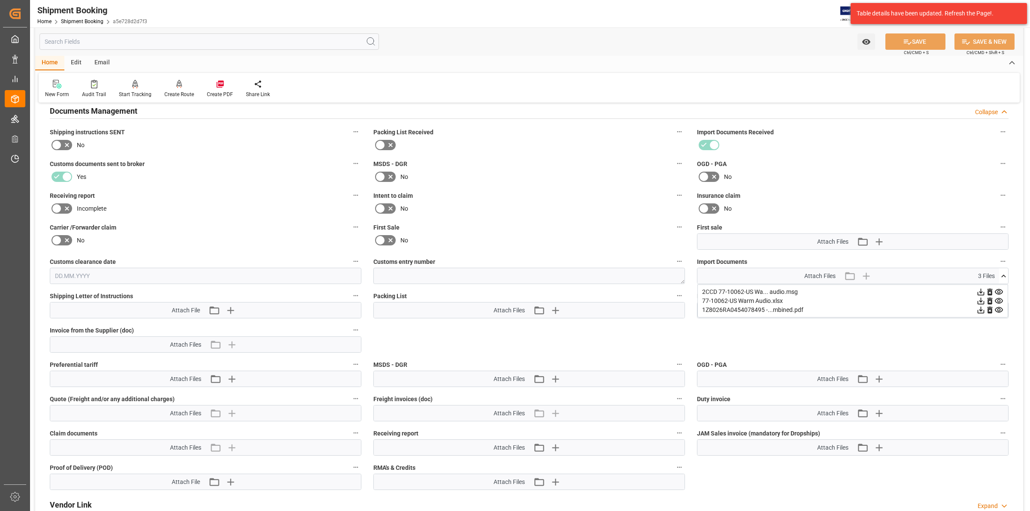
click at [978, 288] on icon at bounding box center [980, 292] width 9 height 9
